Goal: Task Accomplishment & Management: Manage account settings

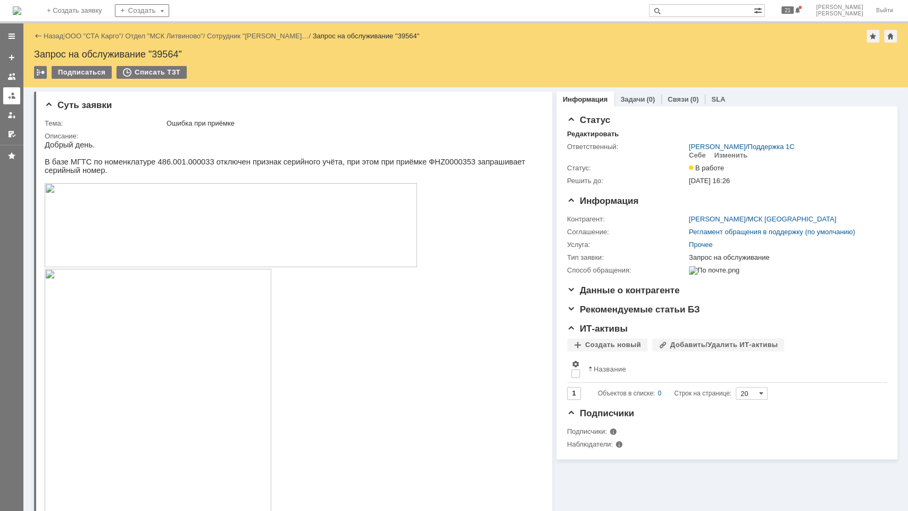
click at [10, 98] on div at bounding box center [11, 96] width 9 height 9
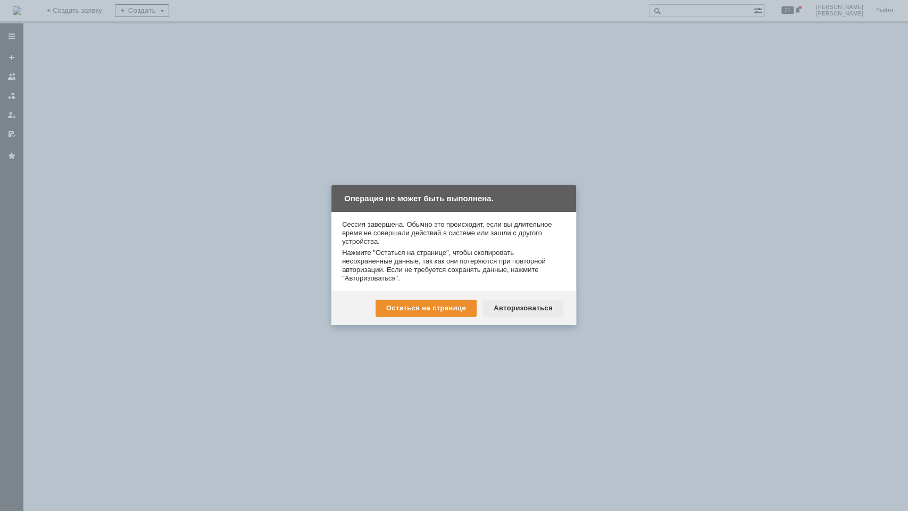
click at [531, 305] on div "Авторизоваться" at bounding box center [523, 308] width 80 height 17
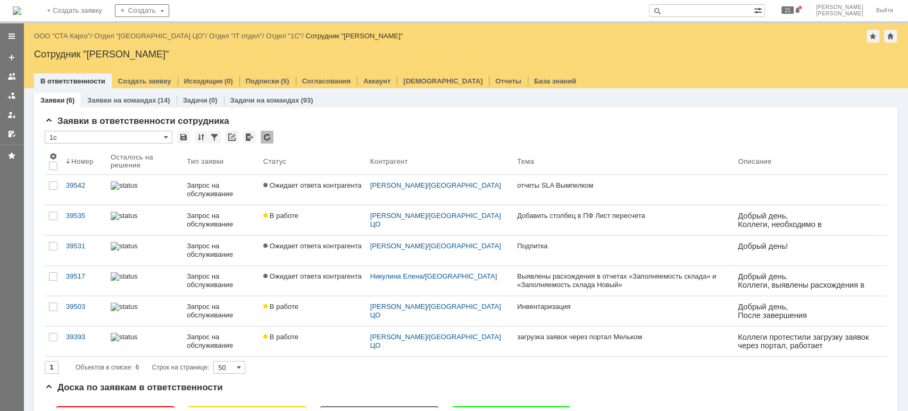
click at [603, 0] on div "На домашнюю + Создать заявку Создать 21 [PERSON_NAME]" at bounding box center [454, 11] width 908 height 23
click at [79, 34] on link "ООО "СТА Карго"" at bounding box center [62, 36] width 56 height 8
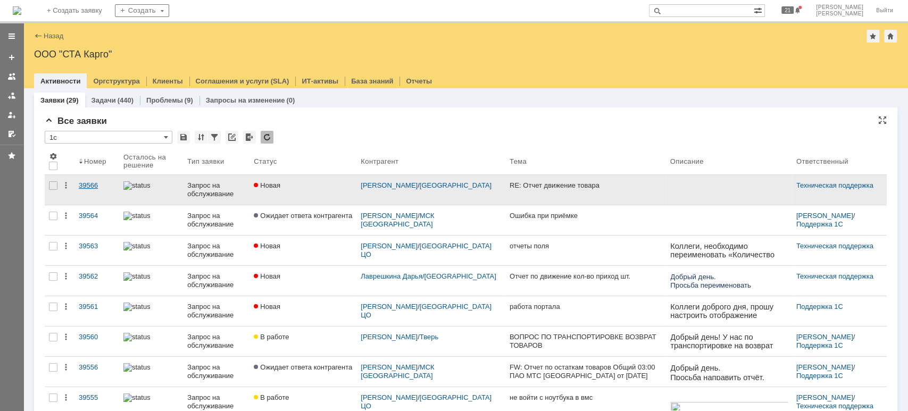
click at [96, 183] on div "39566" at bounding box center [97, 185] width 36 height 9
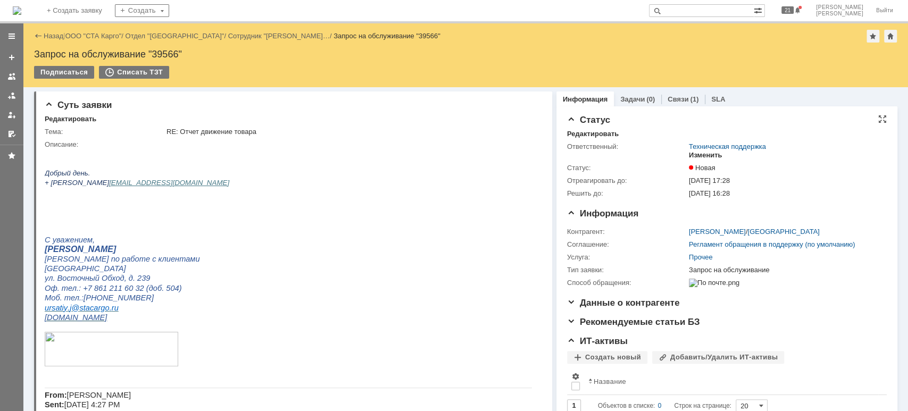
click at [698, 156] on div "Изменить" at bounding box center [706, 155] width 34 height 9
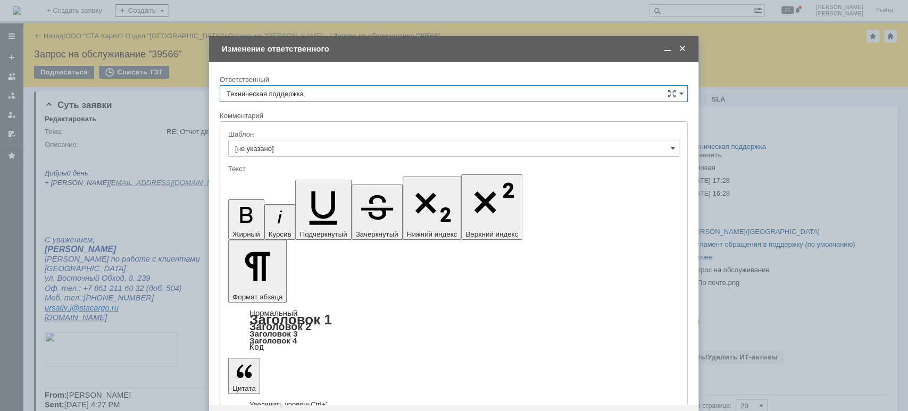
click at [319, 93] on input "Техническая поддержка" at bounding box center [454, 93] width 468 height 17
click at [311, 149] on span "[PERSON_NAME]" at bounding box center [454, 148] width 454 height 9
type input "[PERSON_NAME]"
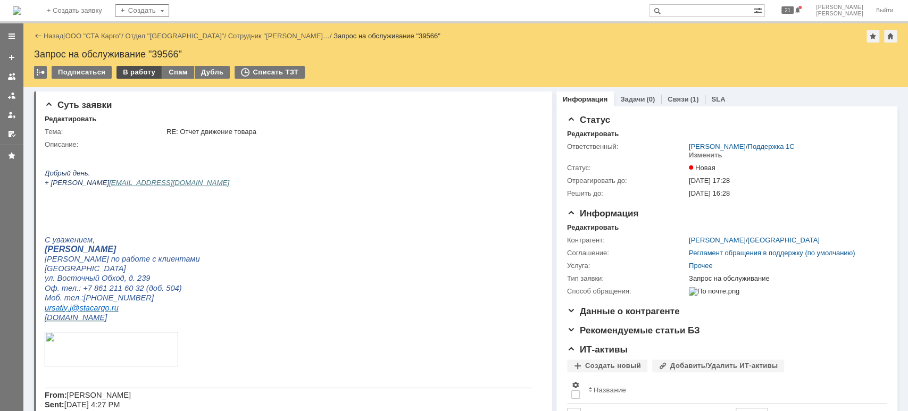
click at [132, 74] on div "В работу" at bounding box center [139, 72] width 45 height 13
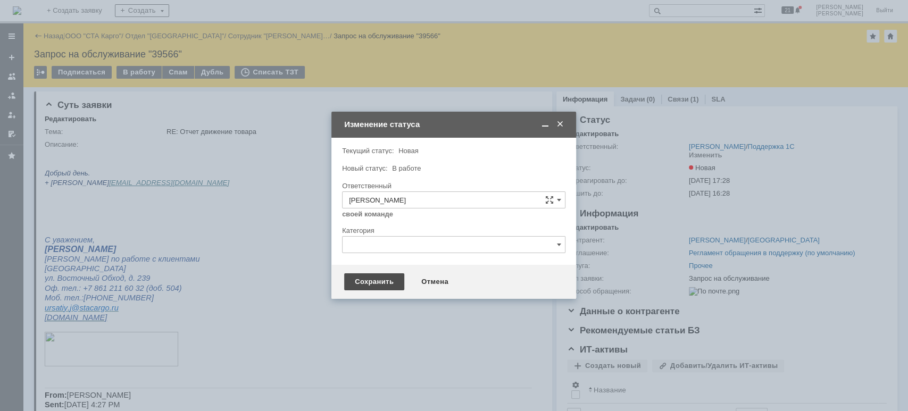
click at [370, 284] on div "Сохранить" at bounding box center [374, 281] width 60 height 17
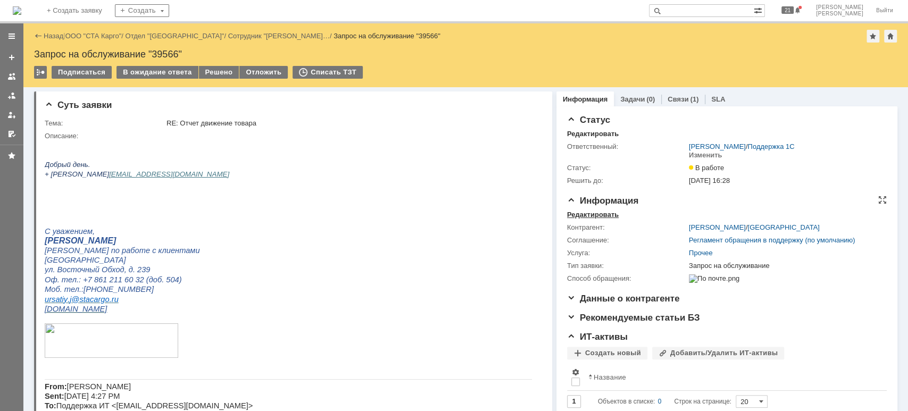
click at [604, 213] on div "Редактировать" at bounding box center [593, 215] width 52 height 9
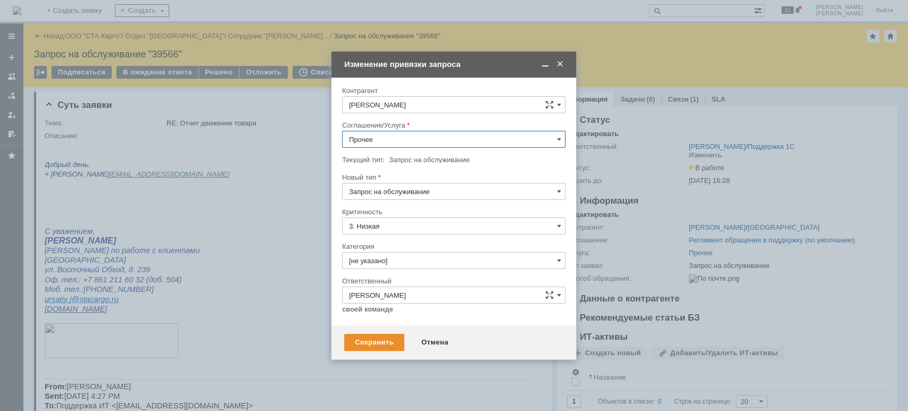
click at [398, 131] on input "Прочее" at bounding box center [453, 139] width 223 height 17
click at [438, 240] on span "WMS Отчетность" at bounding box center [454, 244] width 210 height 9
type input "WMS Отчетность"
click at [383, 340] on div "Сохранить" at bounding box center [374, 342] width 60 height 17
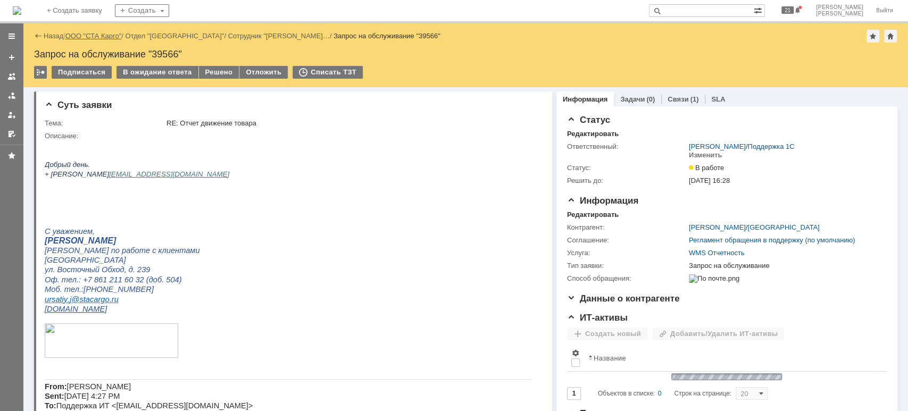
click at [108, 38] on link "ООО "СТА Карго"" at bounding box center [93, 36] width 56 height 8
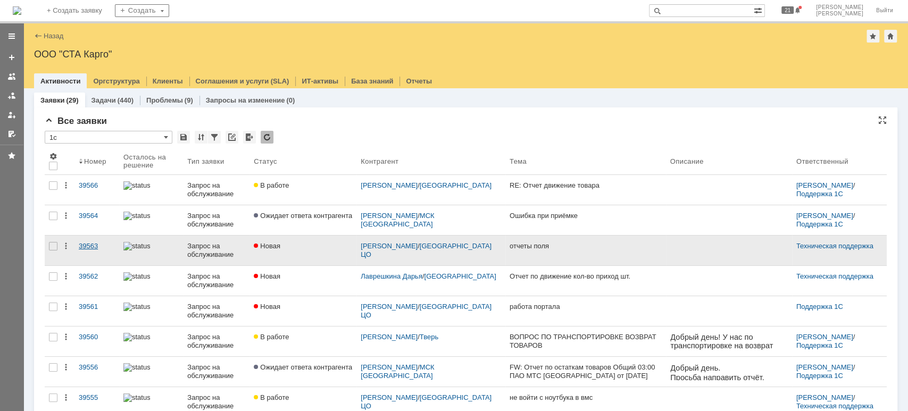
click at [92, 242] on div "39563" at bounding box center [97, 246] width 36 height 9
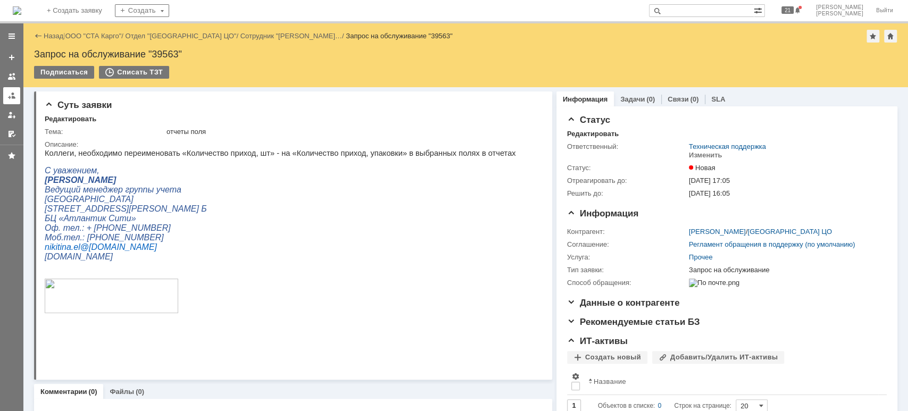
click at [12, 102] on link at bounding box center [11, 95] width 17 height 17
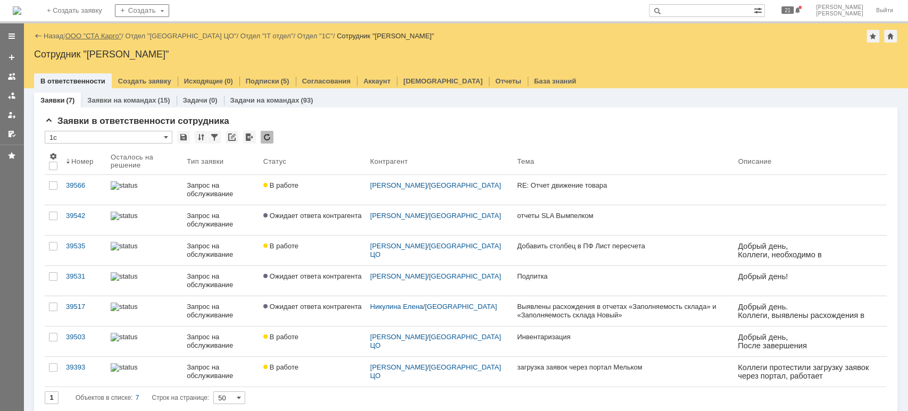
click at [93, 34] on link "ООО "СТА Карго"" at bounding box center [93, 36] width 56 height 8
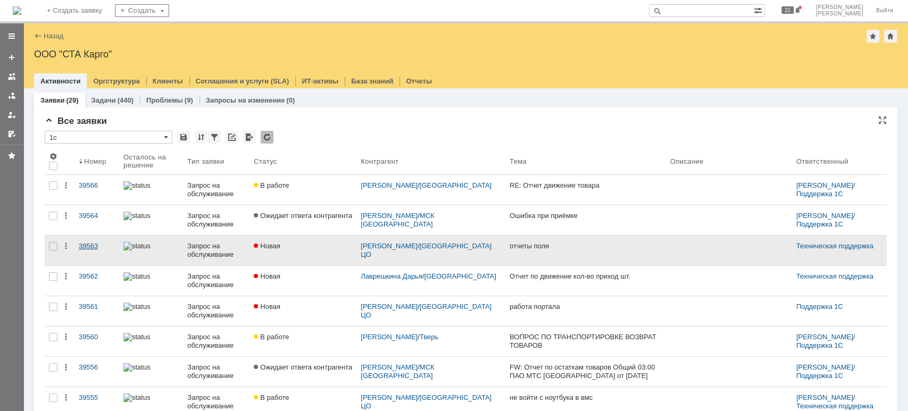
click at [82, 246] on div "39563" at bounding box center [97, 246] width 36 height 9
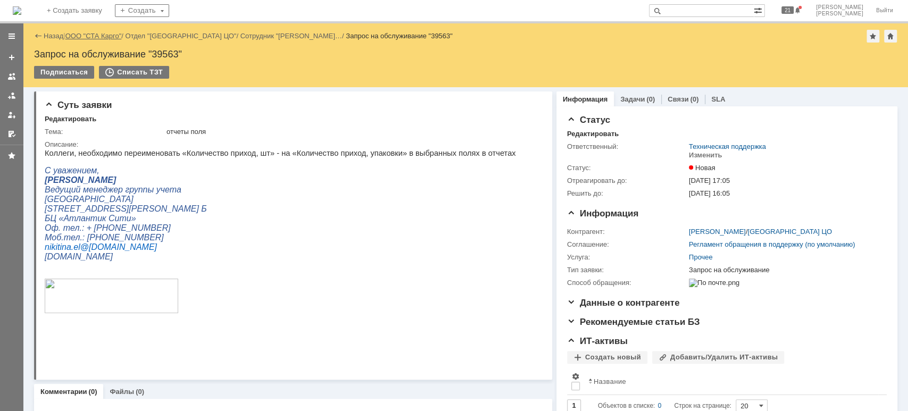
click at [95, 33] on link "ООО "СТА Карго"" at bounding box center [93, 36] width 56 height 8
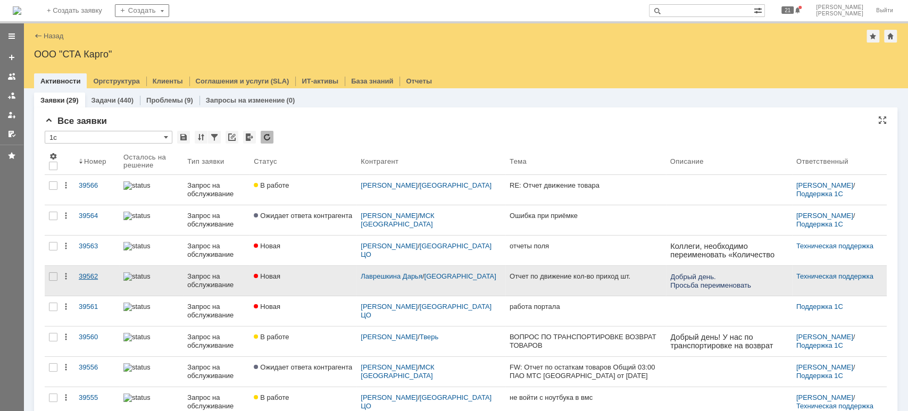
click at [93, 278] on div "39562" at bounding box center [97, 276] width 36 height 9
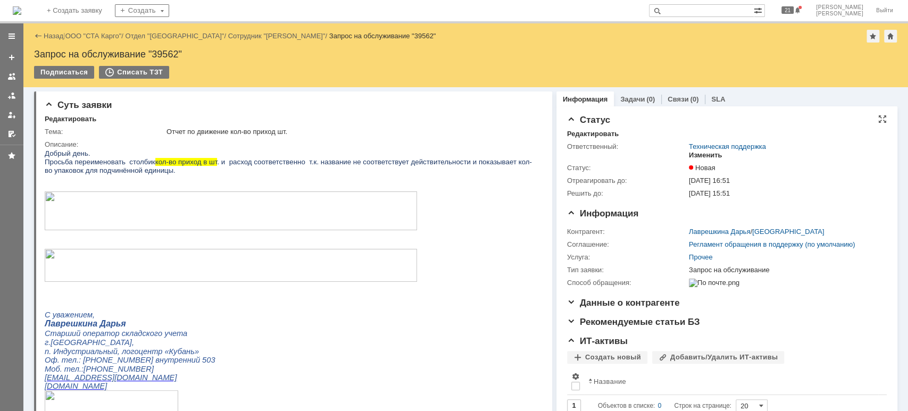
click at [707, 156] on div "Изменить" at bounding box center [706, 155] width 34 height 9
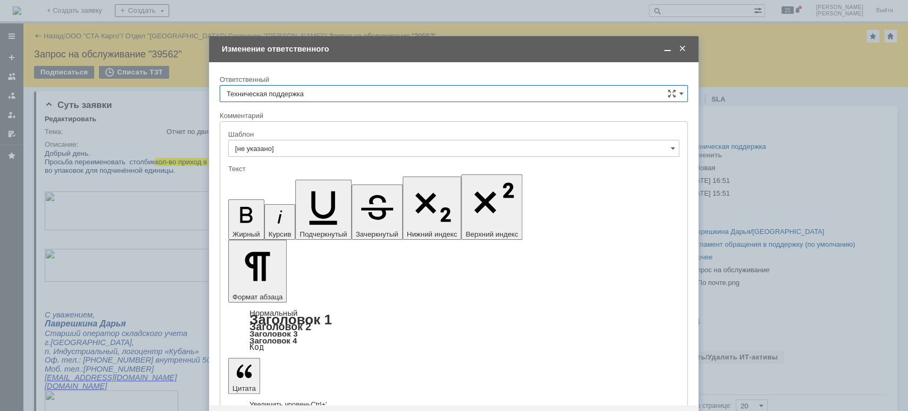
click at [347, 96] on input "Техническая поддержка" at bounding box center [454, 93] width 468 height 17
click at [319, 151] on span "[PERSON_NAME]" at bounding box center [454, 148] width 454 height 9
type input "[PERSON_NAME]"
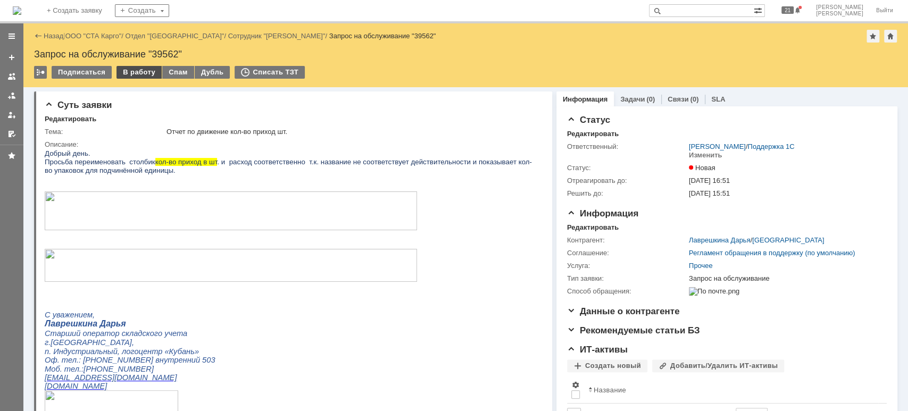
click at [124, 70] on div "В работу" at bounding box center [139, 72] width 45 height 13
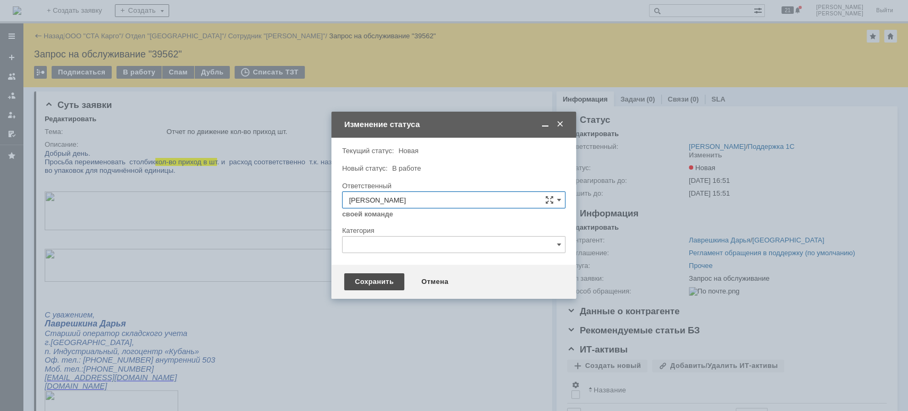
click at [360, 281] on div "Сохранить" at bounding box center [374, 281] width 60 height 17
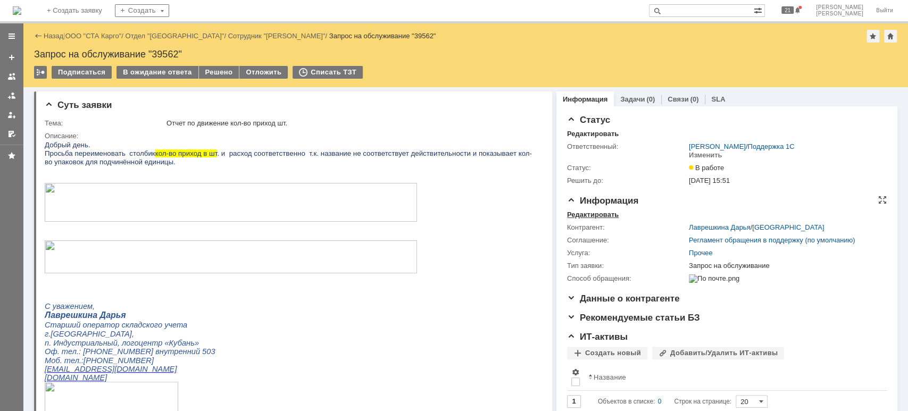
click at [587, 213] on div "Редактировать" at bounding box center [593, 215] width 52 height 9
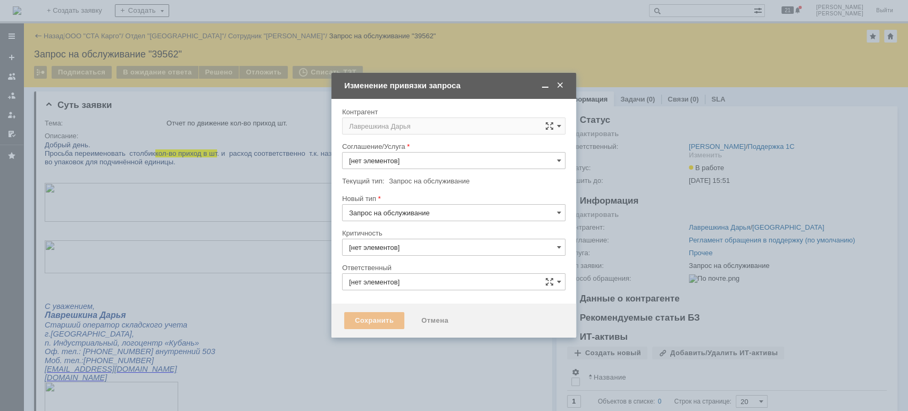
type input "[PERSON_NAME]"
type input "3. Низкая"
type input "Прочее"
type input "[не указано]"
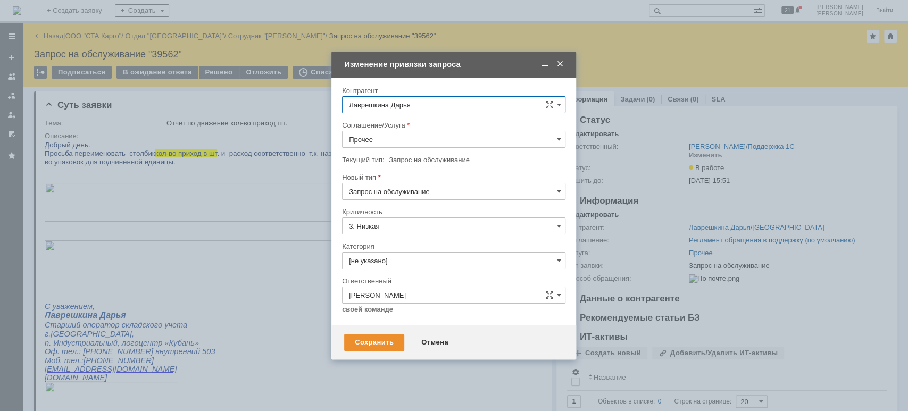
click at [406, 139] on input "Прочее" at bounding box center [453, 139] width 223 height 17
click at [411, 247] on span "WMS Отчетность" at bounding box center [454, 244] width 210 height 9
type input "WMS Отчетность"
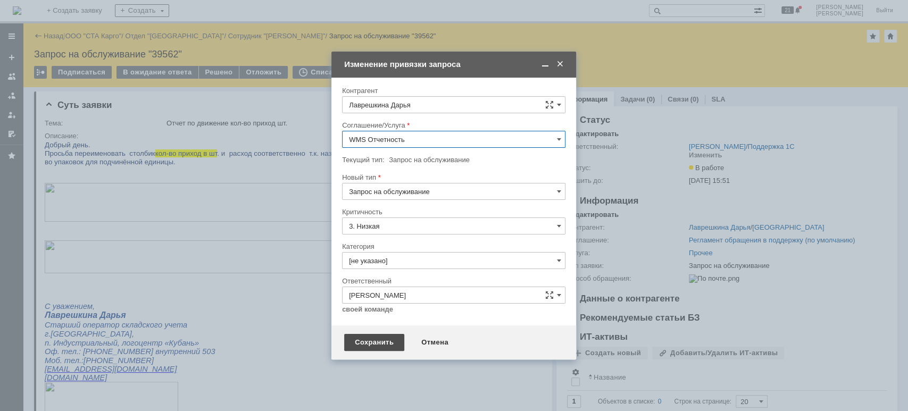
click at [364, 343] on div "Сохранить" at bounding box center [374, 342] width 60 height 17
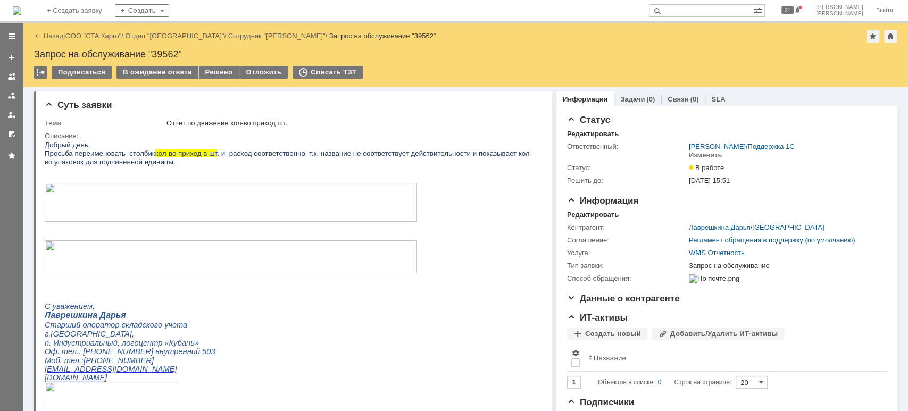
click at [98, 34] on link "ООО "СТА Карго"" at bounding box center [93, 36] width 56 height 8
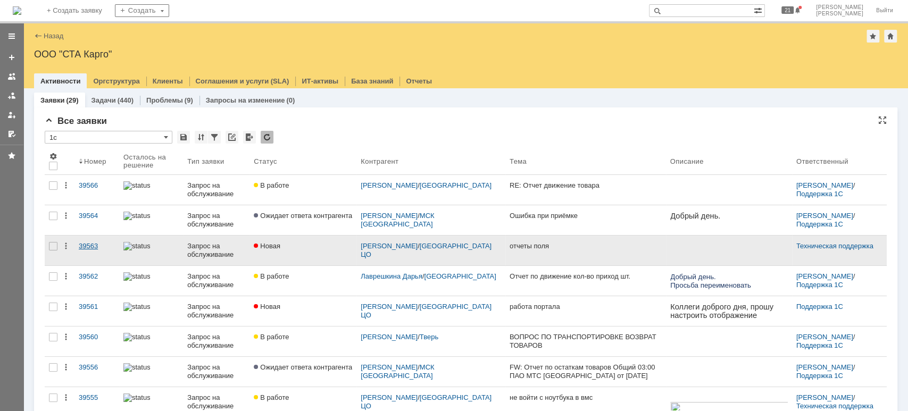
click at [87, 243] on div "39563" at bounding box center [97, 246] width 36 height 9
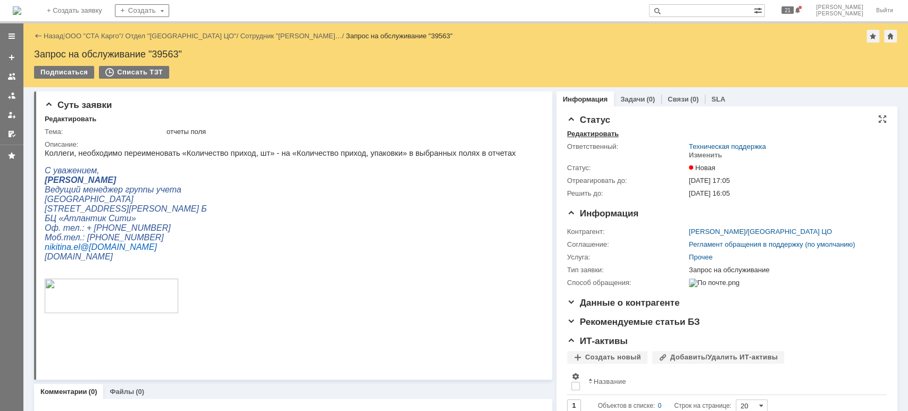
click at [586, 137] on div "Редактировать" at bounding box center [593, 134] width 52 height 9
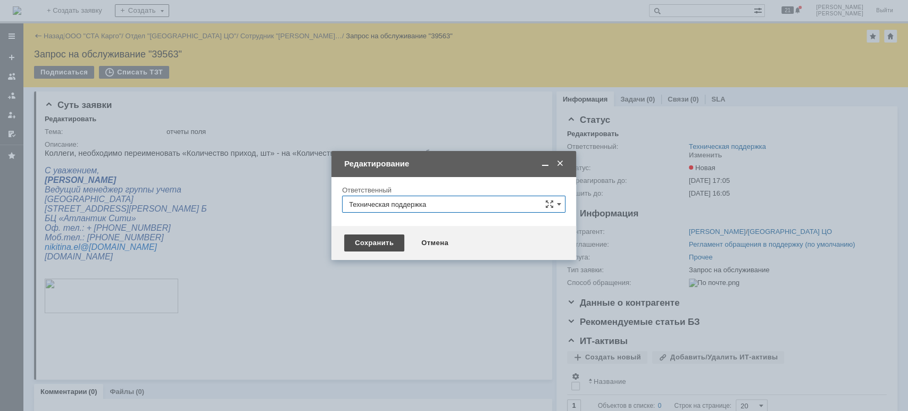
click at [377, 243] on div "Сохранить" at bounding box center [374, 243] width 60 height 17
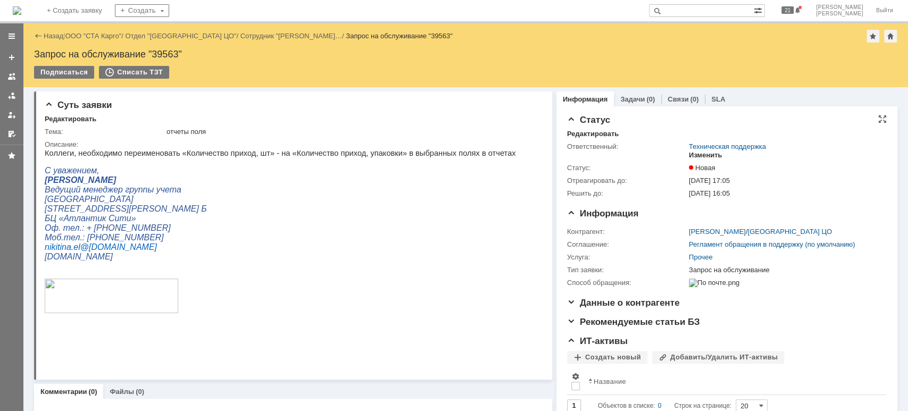
click at [709, 154] on div "Изменить" at bounding box center [706, 155] width 34 height 9
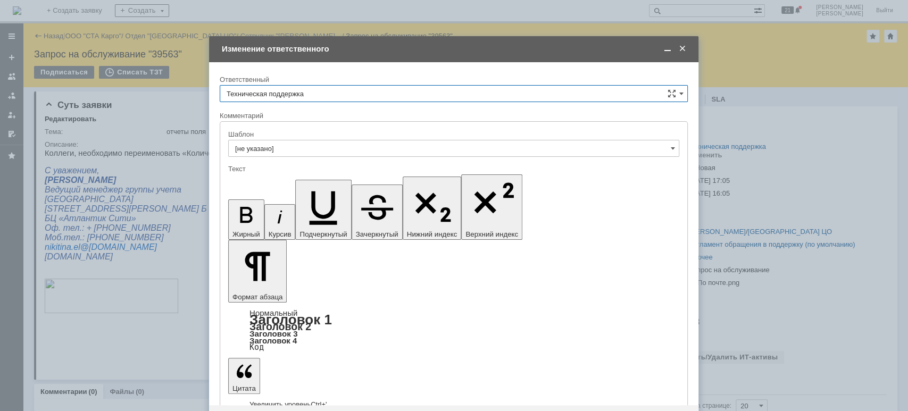
click at [400, 95] on input "Техническая поддержка" at bounding box center [454, 93] width 468 height 17
click at [329, 145] on span "[PERSON_NAME]" at bounding box center [454, 148] width 454 height 9
type input "[PERSON_NAME]"
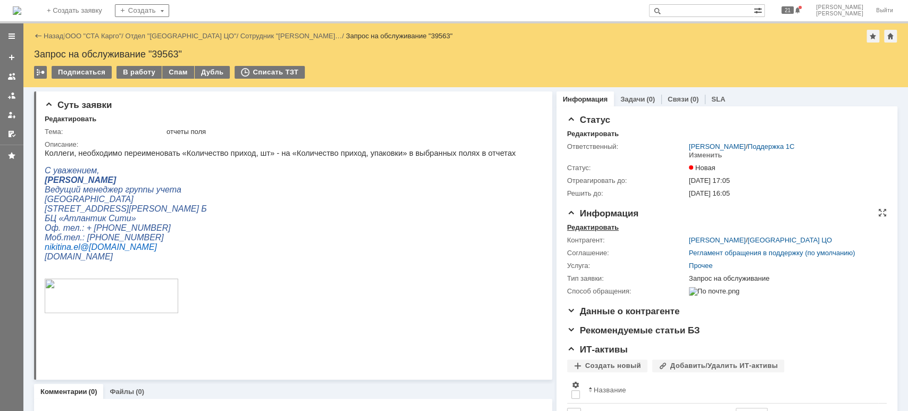
click at [593, 226] on div "Редактировать" at bounding box center [593, 227] width 52 height 9
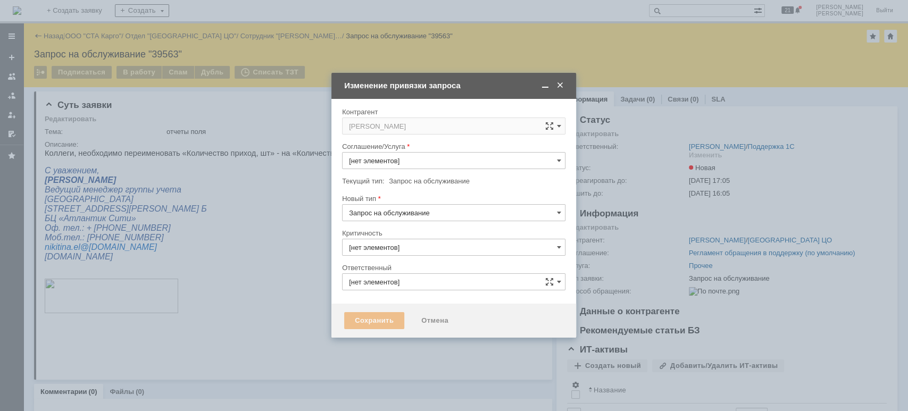
type input "3. Низкая"
type input "[PERSON_NAME]"
type input "Прочее"
type input "[не указано]"
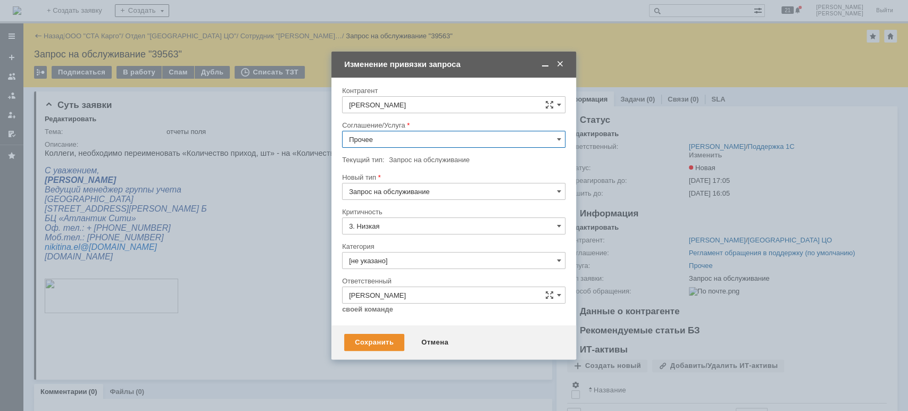
click at [396, 136] on input "Прочее" at bounding box center [453, 139] width 223 height 17
click at [426, 246] on span "WMS Отчетность" at bounding box center [454, 244] width 210 height 9
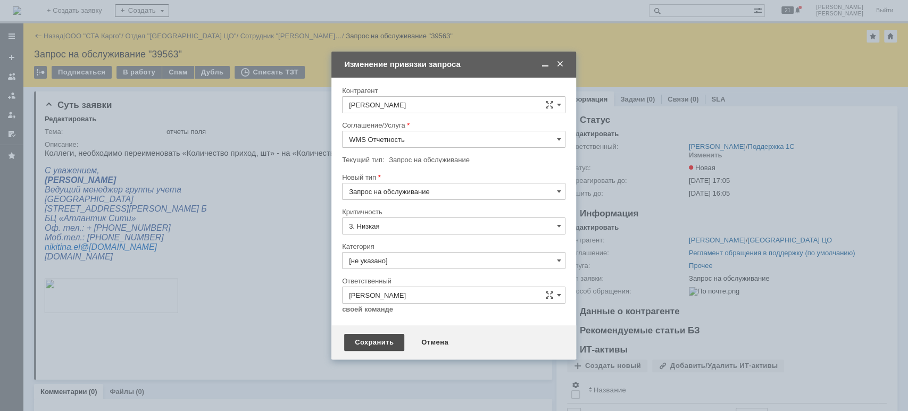
click at [391, 346] on div "Сохранить" at bounding box center [374, 342] width 60 height 17
type input "WMS Отчетность"
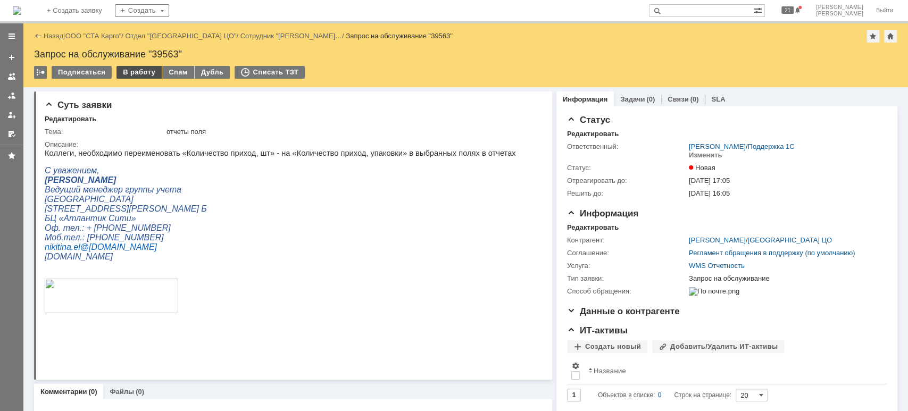
click at [147, 76] on div "В работу" at bounding box center [139, 72] width 45 height 13
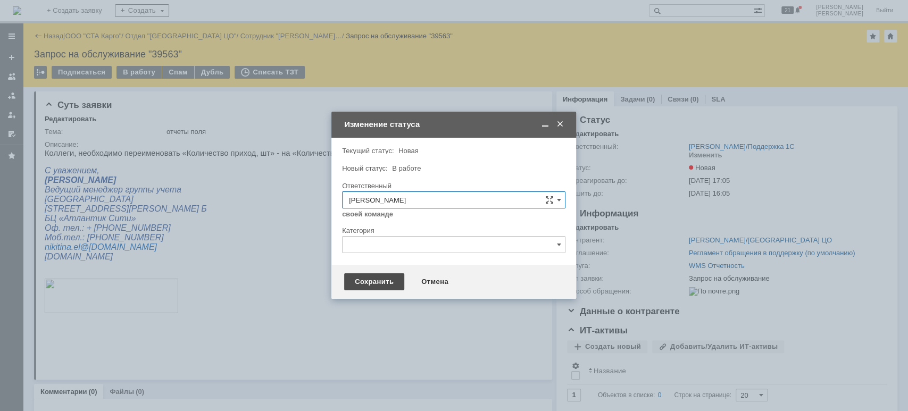
click at [385, 282] on div "Сохранить" at bounding box center [374, 281] width 60 height 17
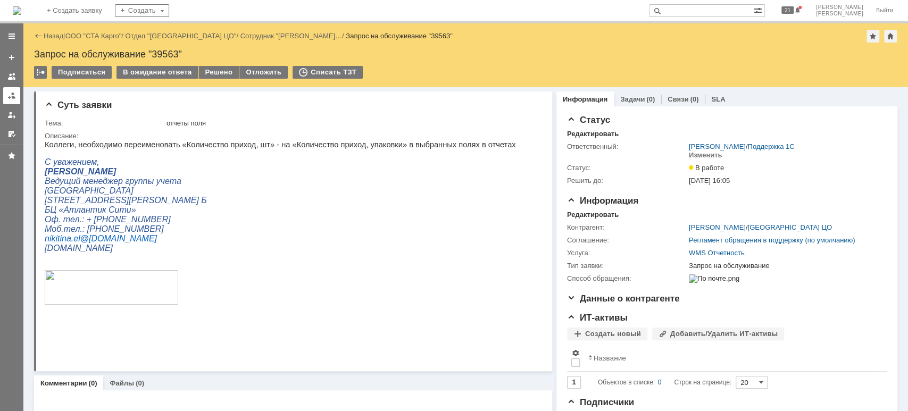
click at [13, 97] on div at bounding box center [11, 96] width 9 height 9
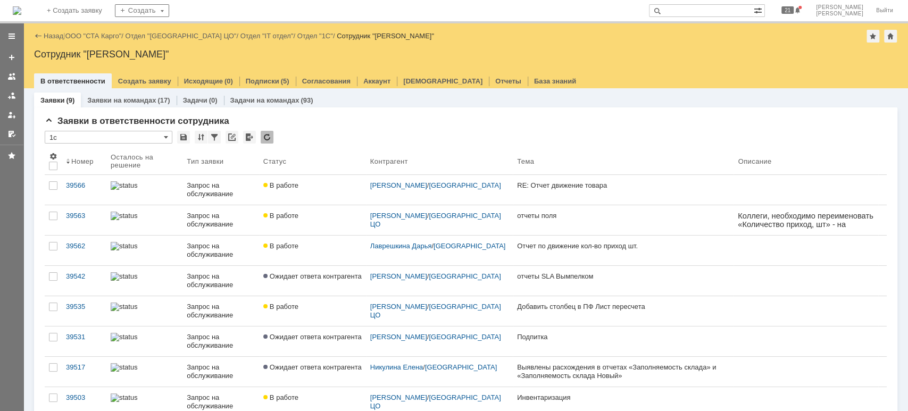
click at [103, 41] on div "Назад | ООО "СТА Карго" / Отдел "[GEOGRAPHIC_DATA] ЦО" / Отдел "IT отдел" / Отд…" at bounding box center [465, 36] width 863 height 13
click at [102, 37] on link "ООО "СТА Карго"" at bounding box center [93, 36] width 56 height 8
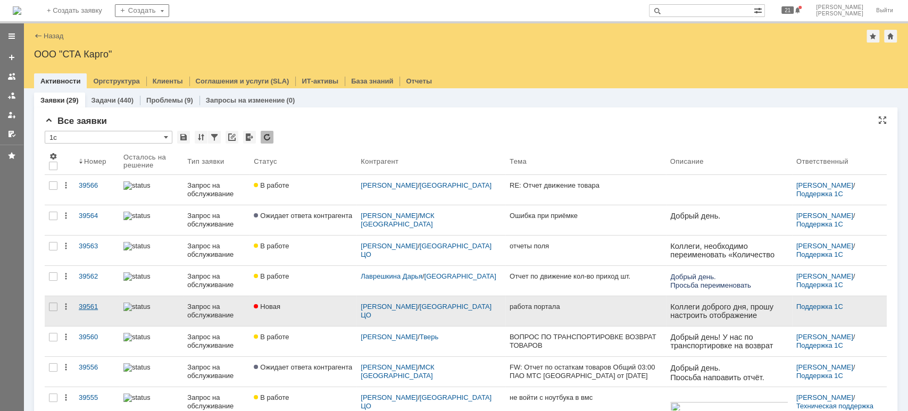
click at [81, 307] on div "39561" at bounding box center [97, 307] width 36 height 9
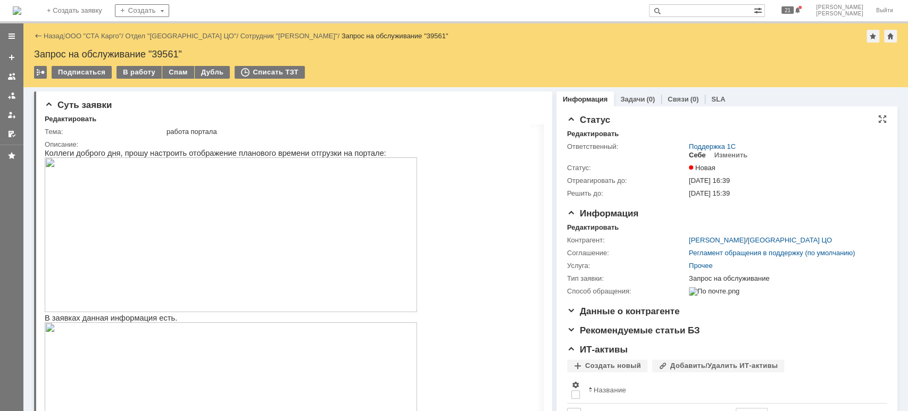
click at [693, 154] on div "Себе" at bounding box center [697, 155] width 17 height 9
click at [135, 74] on div "В работу" at bounding box center [139, 72] width 45 height 13
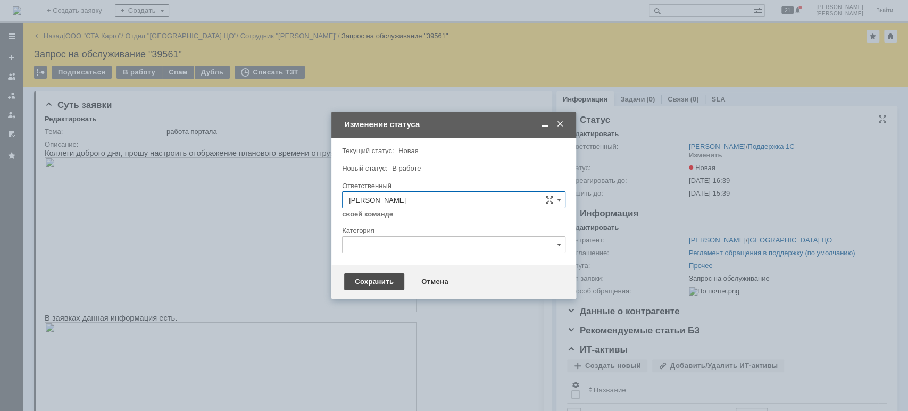
click at [383, 281] on div "Сохранить" at bounding box center [374, 281] width 60 height 17
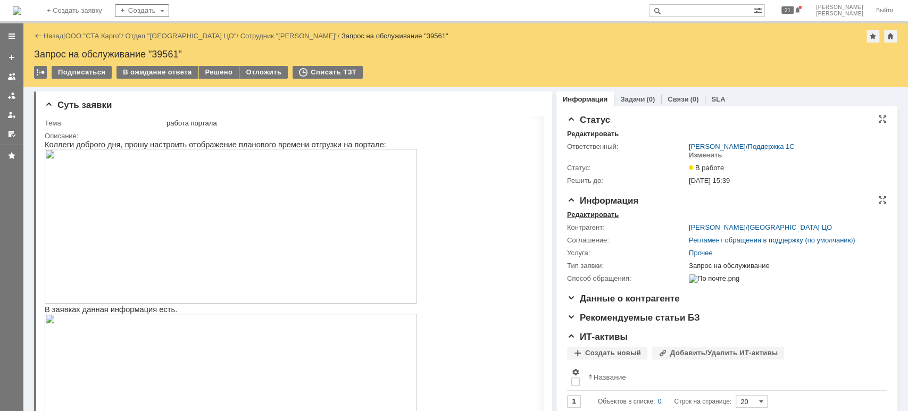
click at [598, 215] on div "Редактировать" at bounding box center [593, 215] width 52 height 9
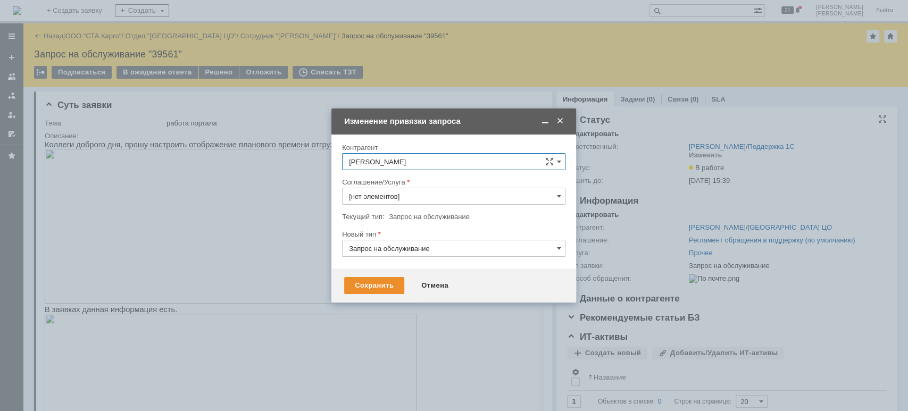
type input "Прочее"
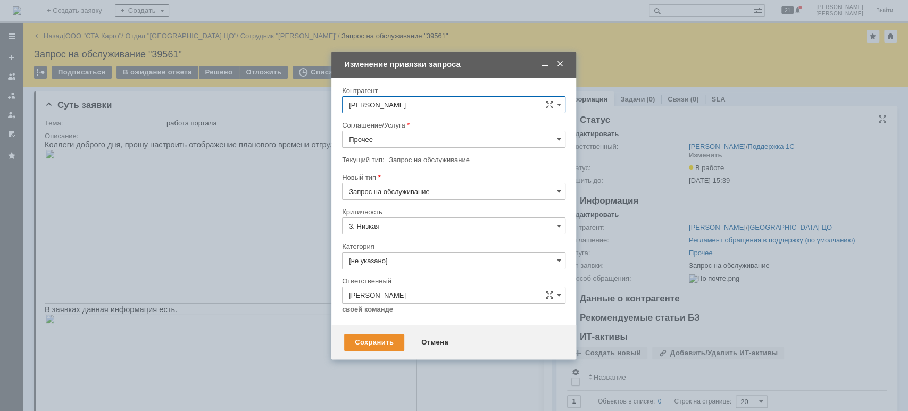
click at [386, 139] on input "Прочее" at bounding box center [453, 139] width 223 height 17
click at [440, 258] on span "WMS Прочее" at bounding box center [454, 261] width 210 height 9
click at [385, 337] on div "Сохранить" at bounding box center [374, 342] width 60 height 17
type input "WMS Прочее"
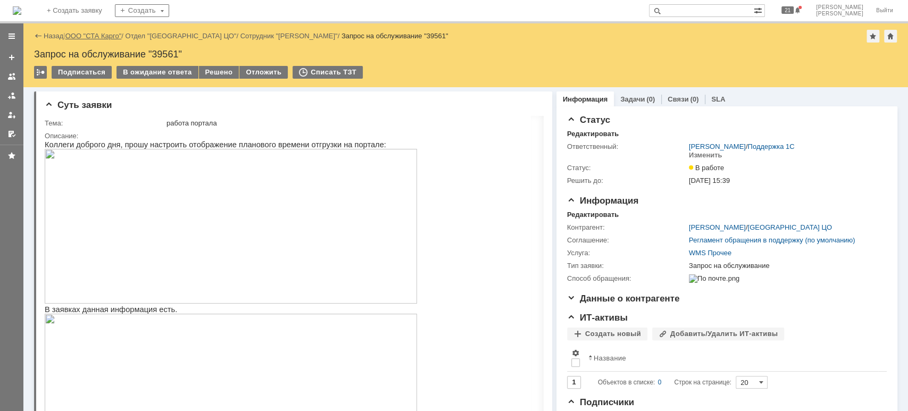
click at [95, 38] on link "ООО "СТА Карго"" at bounding box center [93, 36] width 56 height 8
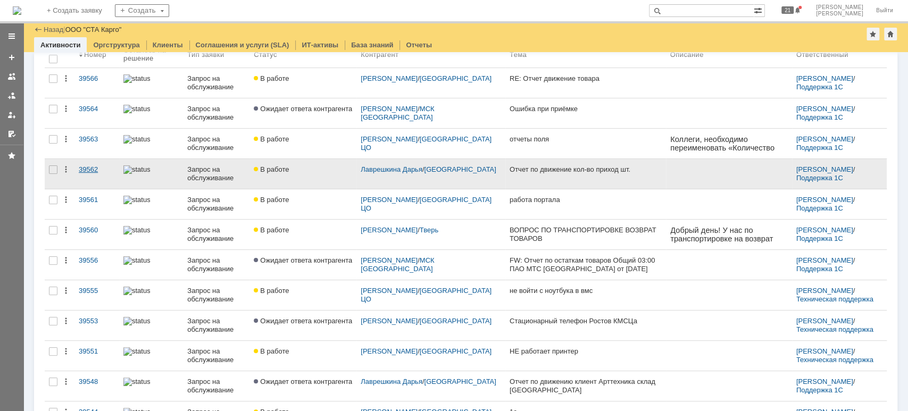
click at [119, 170] on link "39562" at bounding box center [96, 174] width 45 height 30
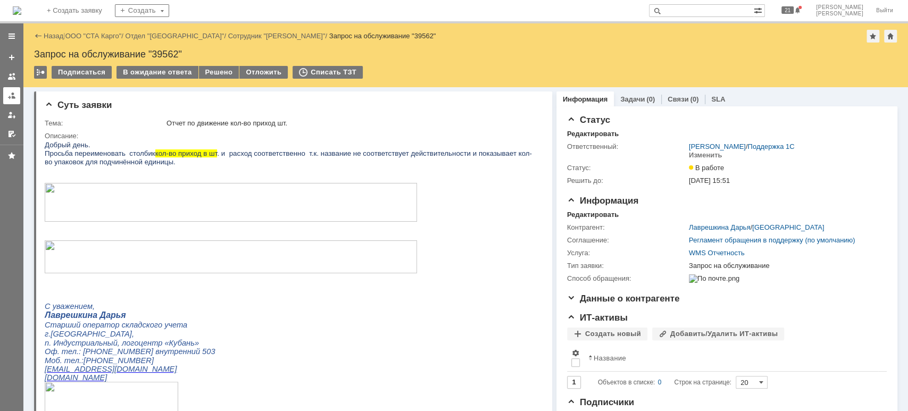
click at [7, 94] on div at bounding box center [11, 96] width 9 height 9
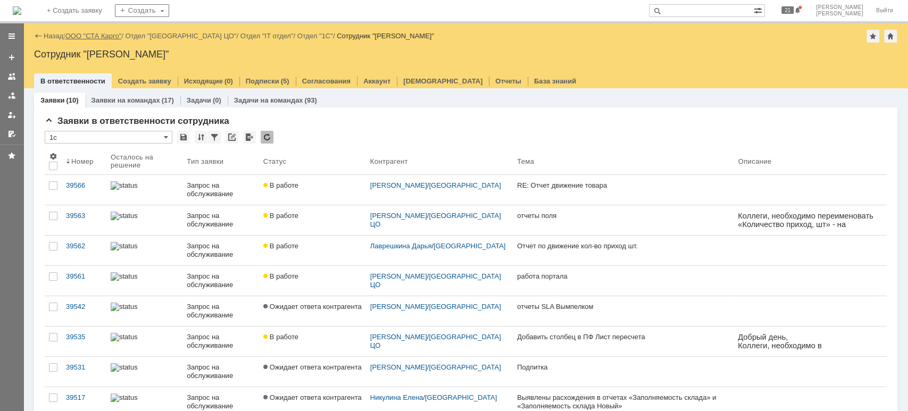
click at [111, 38] on link "ООО "СТА Карго"" at bounding box center [93, 36] width 56 height 8
